Goal: Find contact information: Find contact information

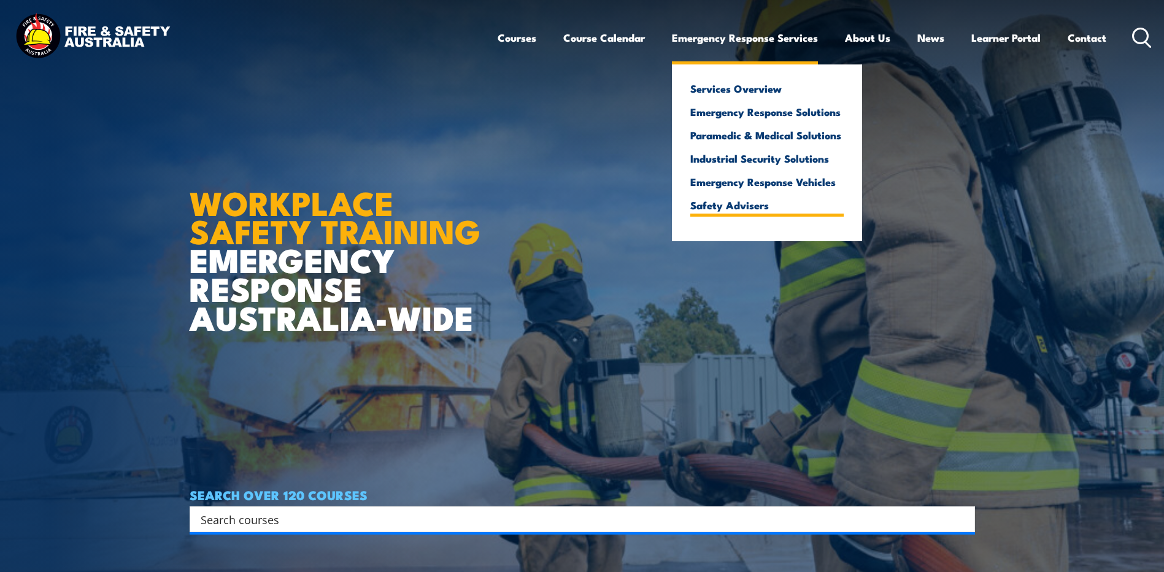
click at [771, 204] on link "Safety Advisers" at bounding box center [766, 204] width 153 height 11
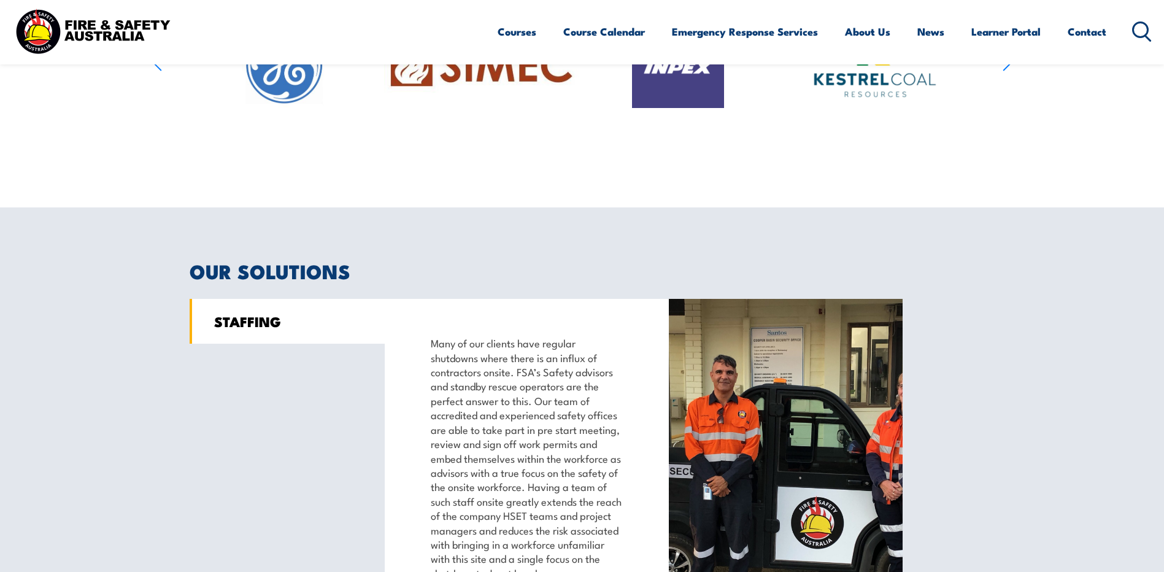
scroll to position [614, 0]
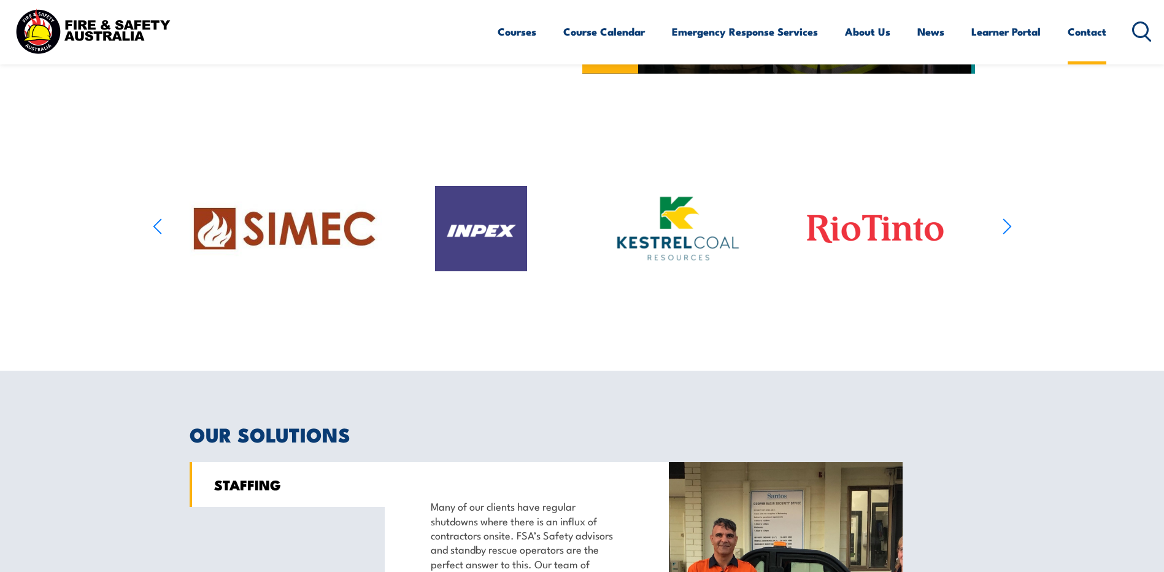
click at [1089, 29] on link "Contact" at bounding box center [1087, 31] width 39 height 33
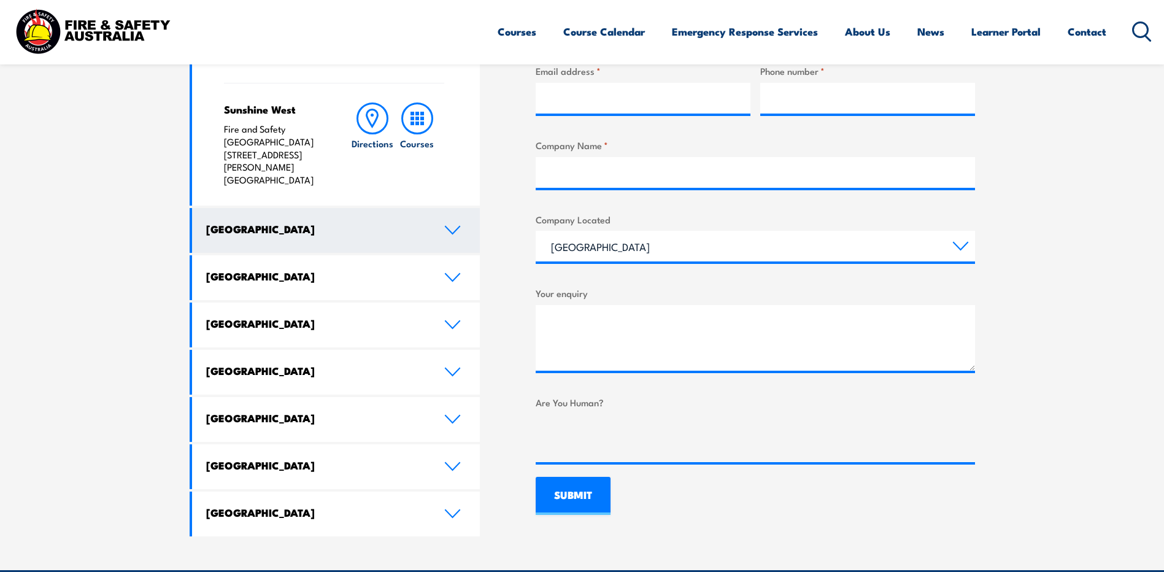
scroll to position [614, 0]
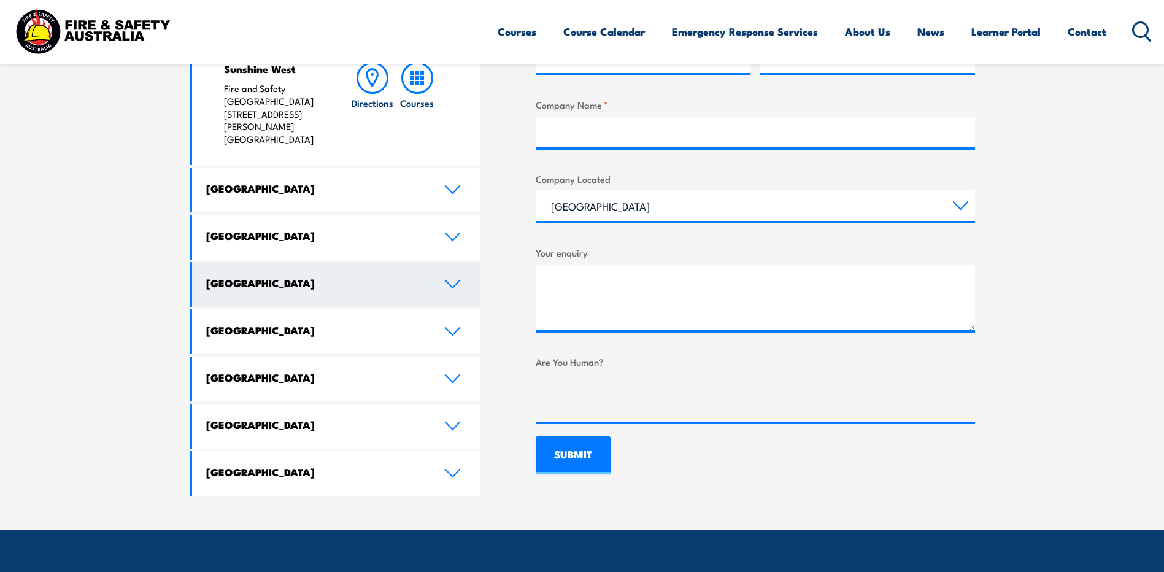
click at [393, 262] on link "[GEOGRAPHIC_DATA]" at bounding box center [336, 284] width 288 height 45
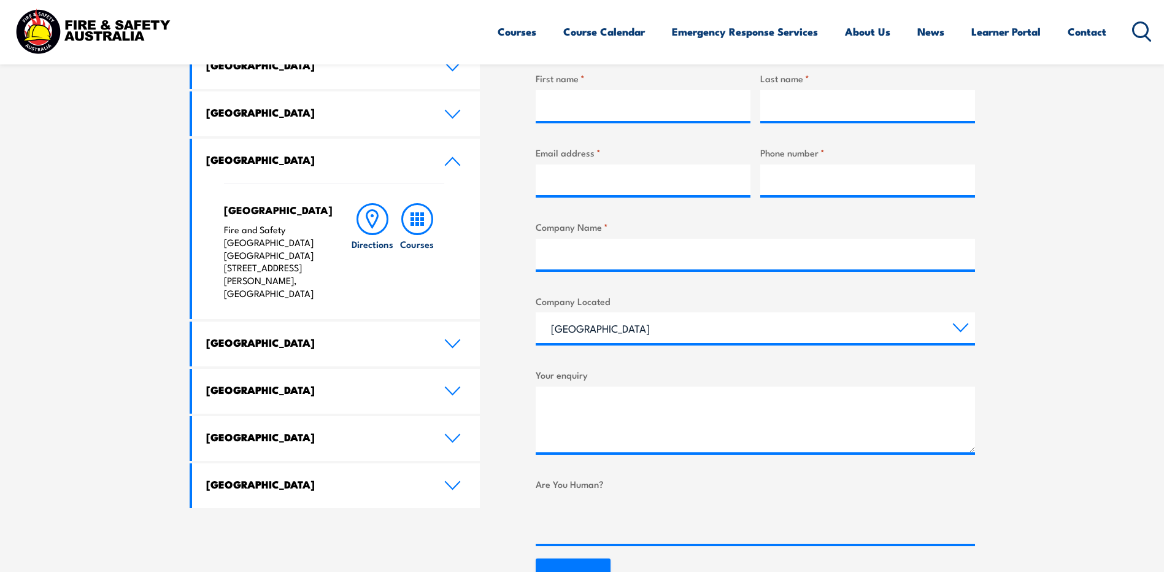
scroll to position [491, 0]
click at [292, 250] on p "Fire and Safety Australia WHS Centre 128 Farrington Road, North Lake WA 6163" at bounding box center [275, 262] width 102 height 77
click at [425, 227] on icon at bounding box center [417, 220] width 32 height 32
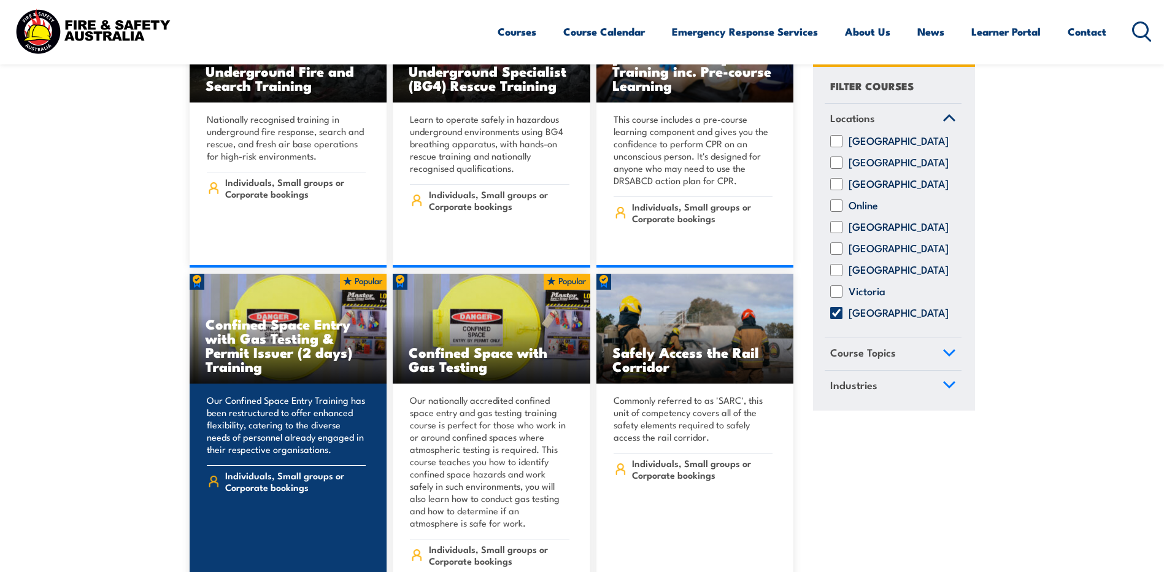
scroll to position [552, 0]
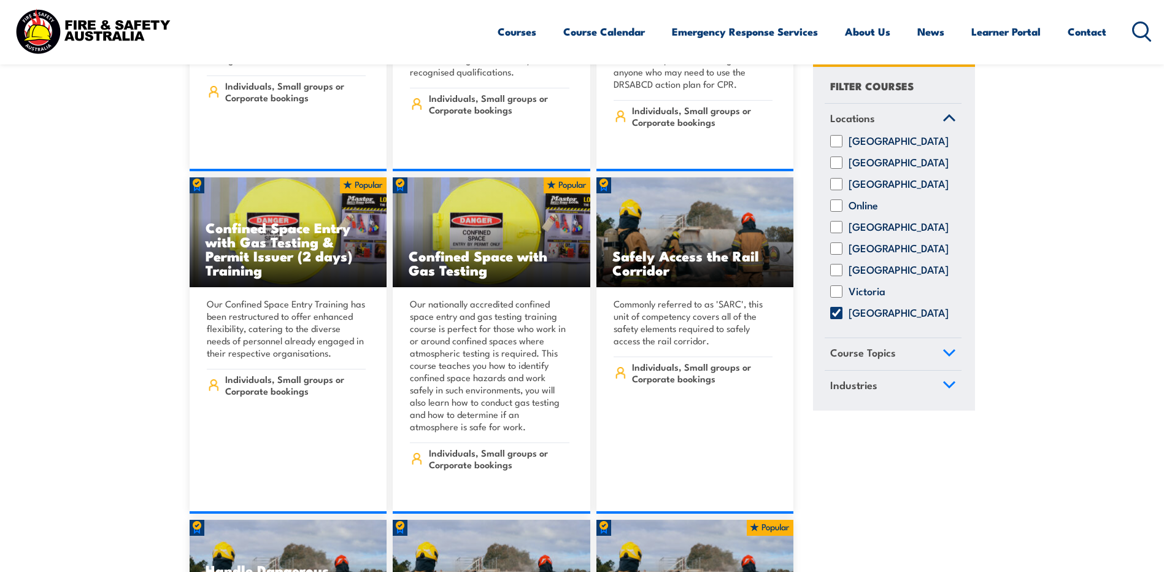
click at [912, 371] on link "Course Topics" at bounding box center [893, 355] width 137 height 32
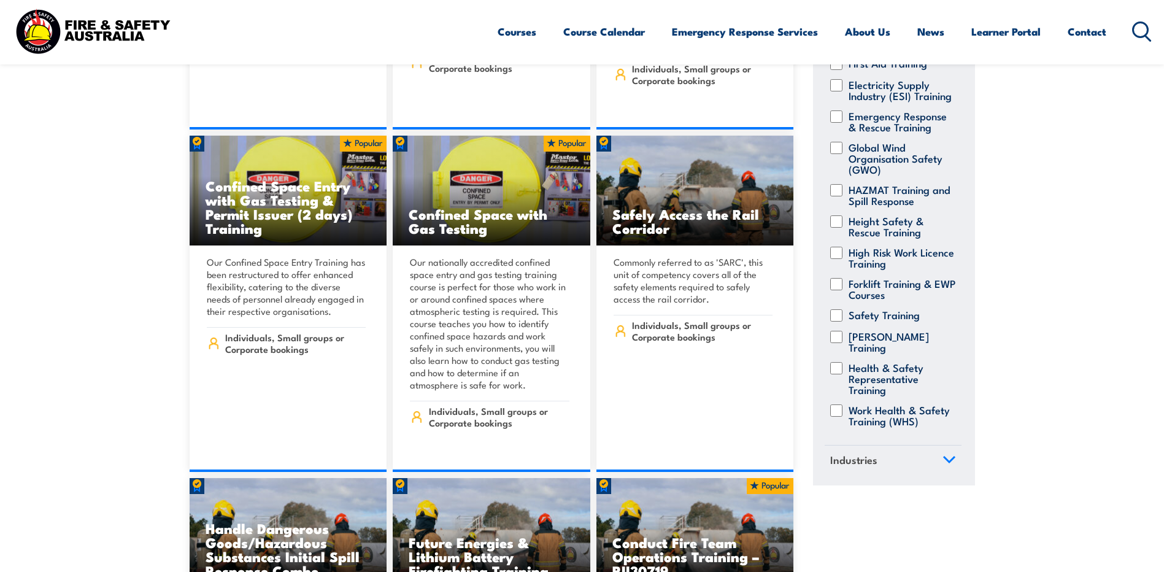
scroll to position [675, 0]
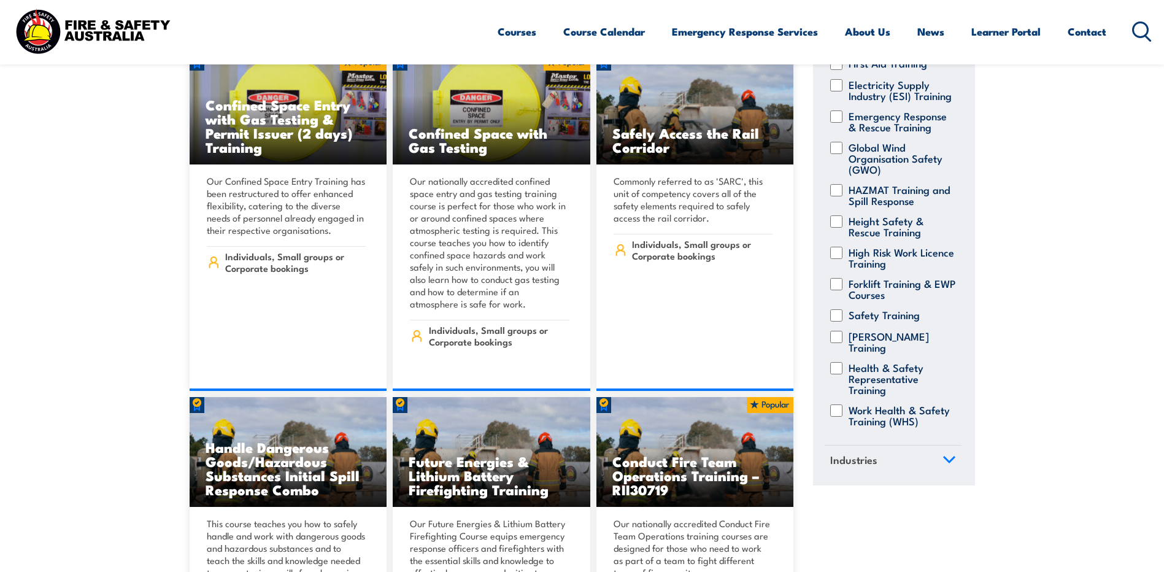
click at [924, 455] on link "Industries" at bounding box center [893, 462] width 137 height 32
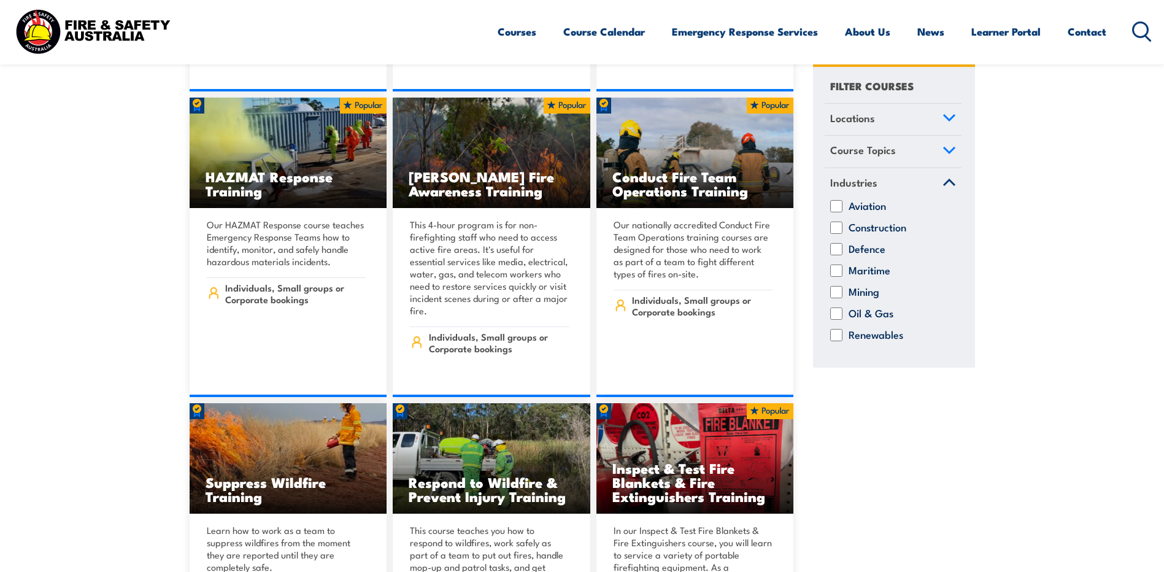
scroll to position [9566, 0]
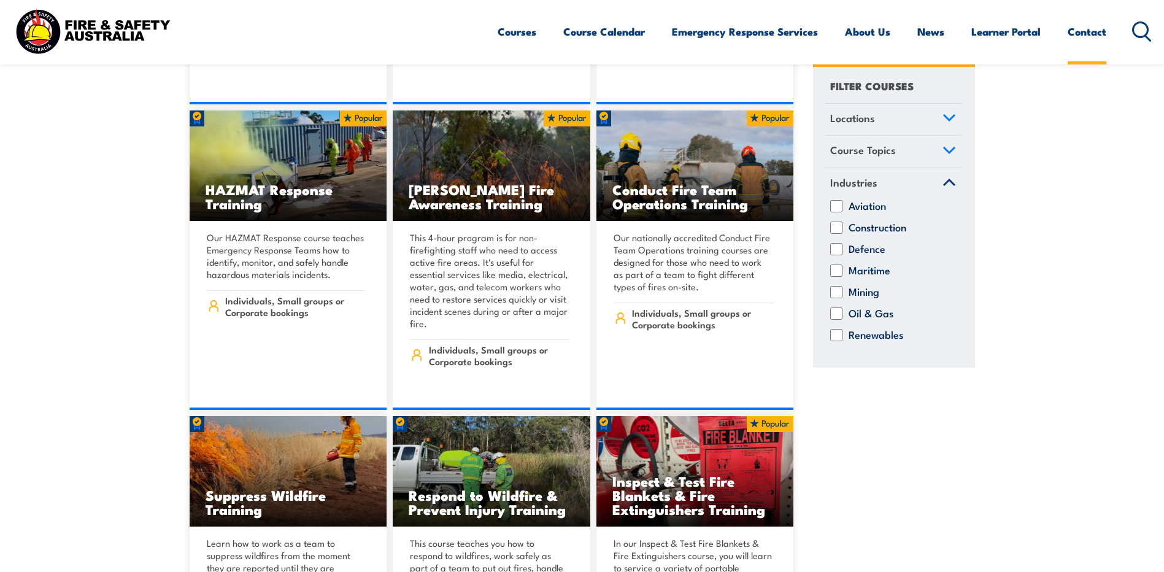
click at [1085, 32] on link "Contact" at bounding box center [1087, 31] width 39 height 33
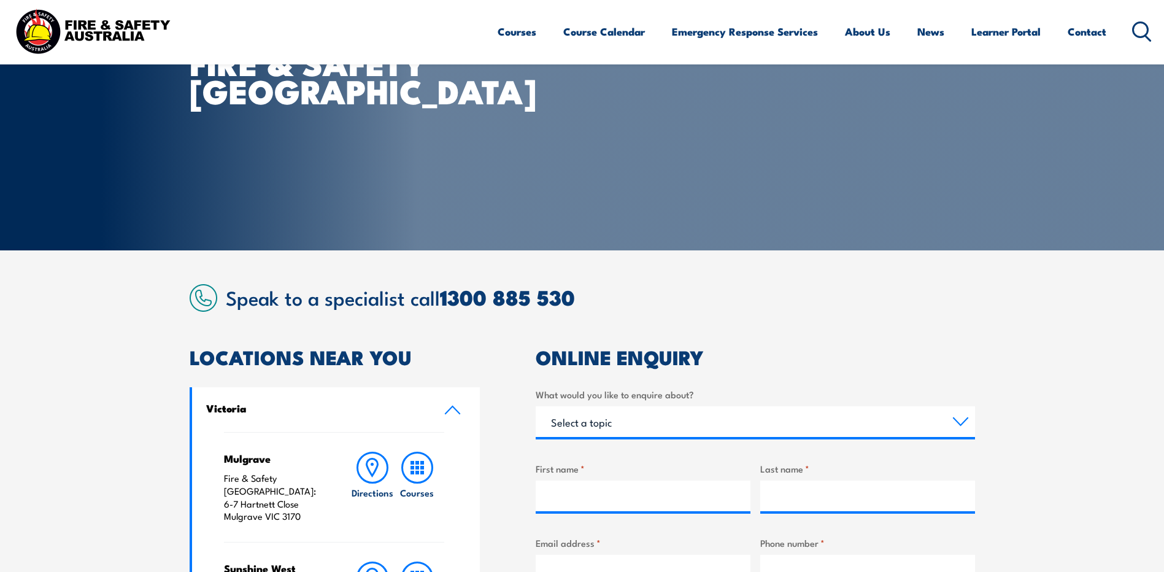
scroll to position [123, 0]
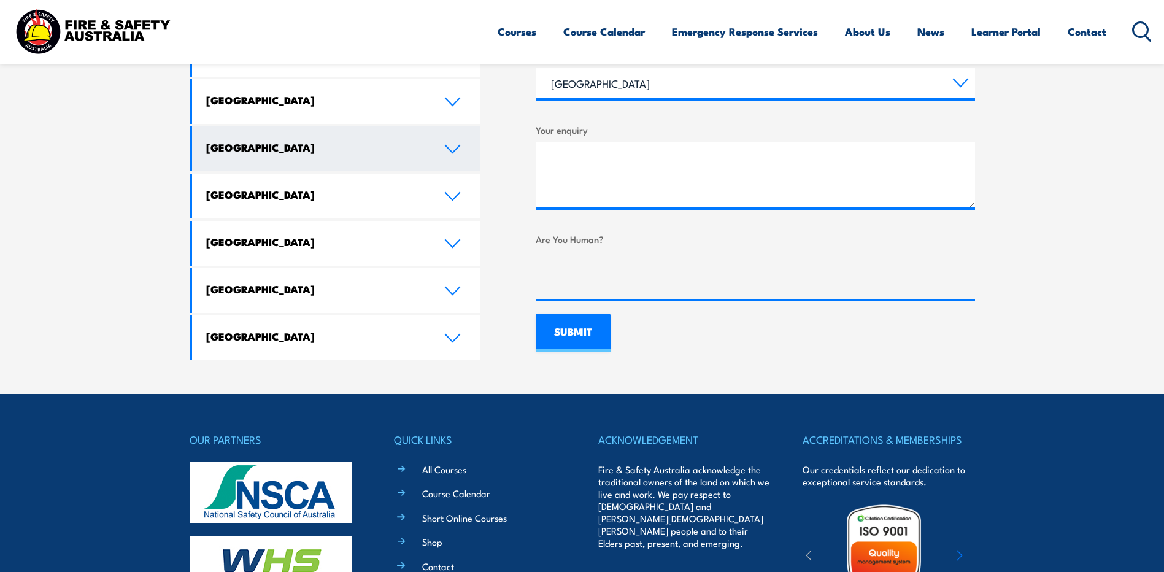
click at [323, 141] on h4 "[GEOGRAPHIC_DATA]" at bounding box center [316, 148] width 220 height 14
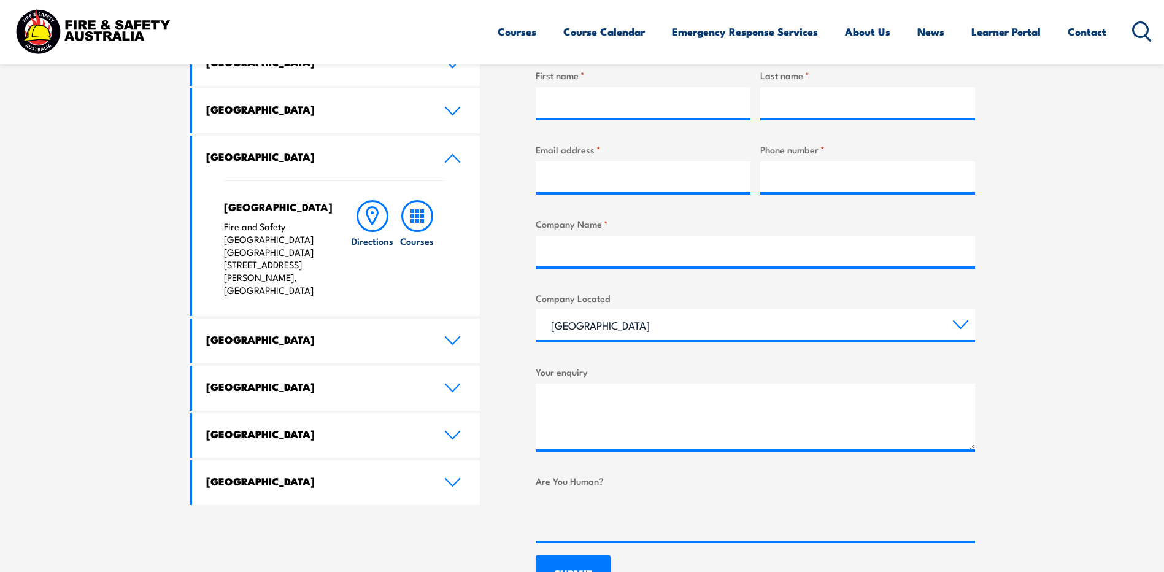
scroll to position [419, 0]
